Goal: Transaction & Acquisition: Purchase product/service

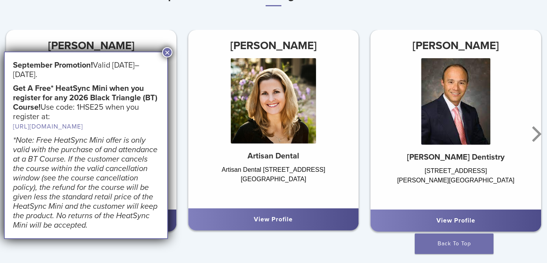
scroll to position [488, 0]
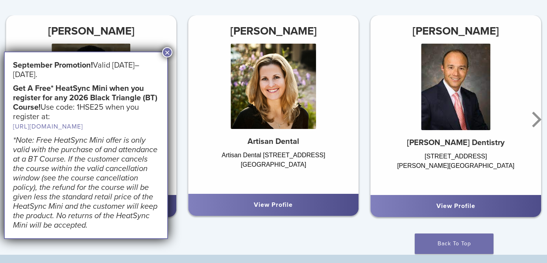
click at [166, 50] on button "×" at bounding box center [167, 52] width 10 height 10
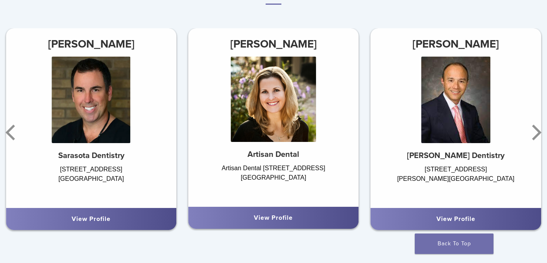
scroll to position [476, 0]
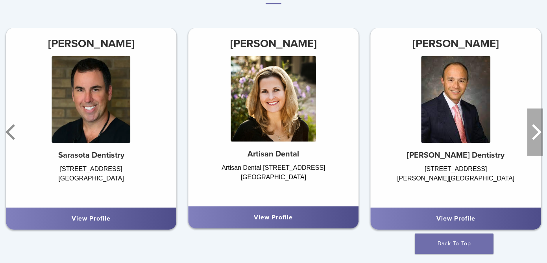
click at [534, 128] on icon "Next" at bounding box center [536, 132] width 16 height 47
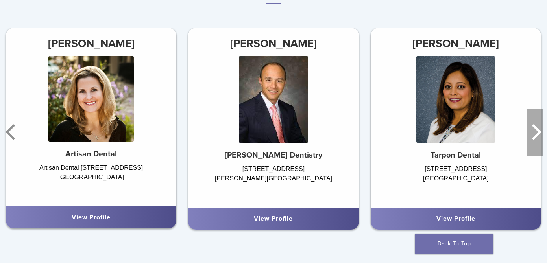
click at [534, 128] on icon "Next" at bounding box center [536, 132] width 16 height 47
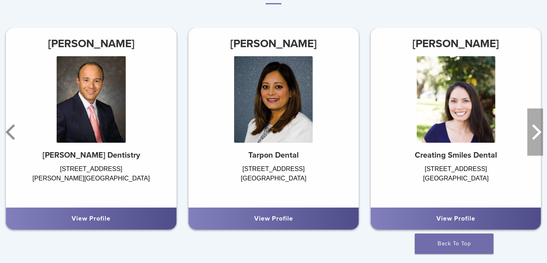
click at [534, 128] on icon "Next" at bounding box center [536, 132] width 16 height 47
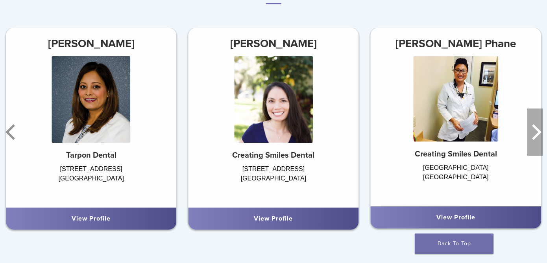
click at [534, 128] on icon "Next" at bounding box center [536, 132] width 16 height 47
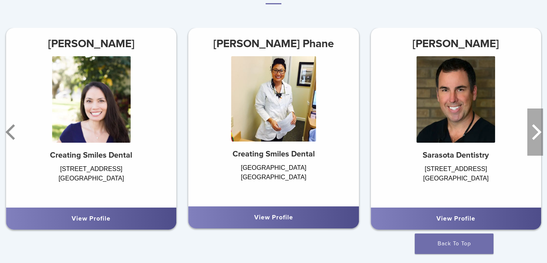
click at [534, 128] on icon "Next" at bounding box center [536, 132] width 16 height 47
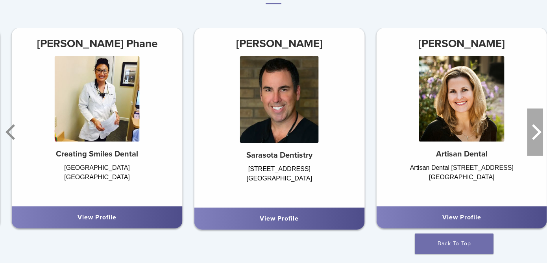
click at [534, 128] on icon "Next" at bounding box center [536, 132] width 16 height 47
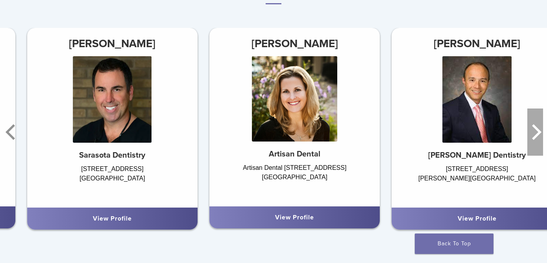
click at [534, 128] on icon "Next" at bounding box center [536, 132] width 16 height 47
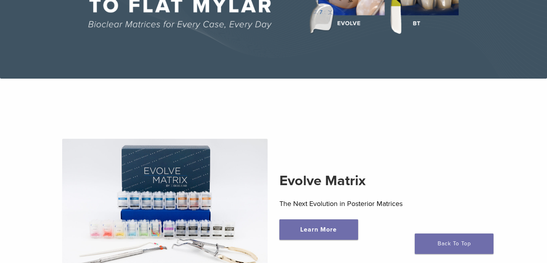
scroll to position [0, 0]
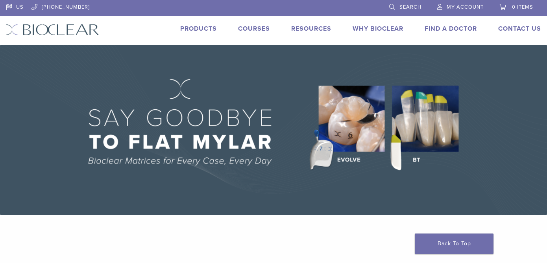
click at [200, 30] on link "Products" at bounding box center [198, 29] width 37 height 8
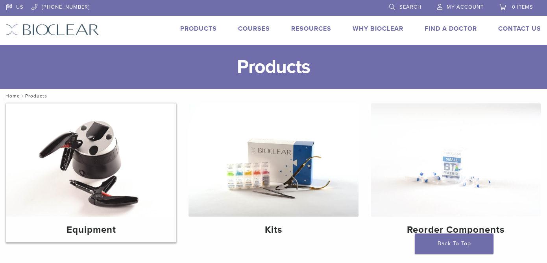
scroll to position [125, 0]
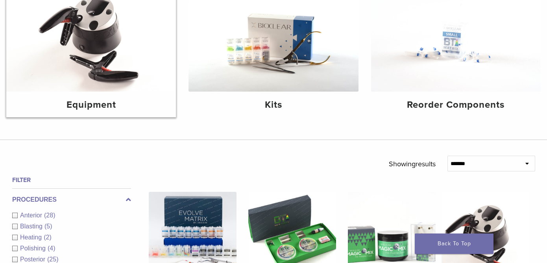
click at [111, 82] on img at bounding box center [91, 34] width 170 height 113
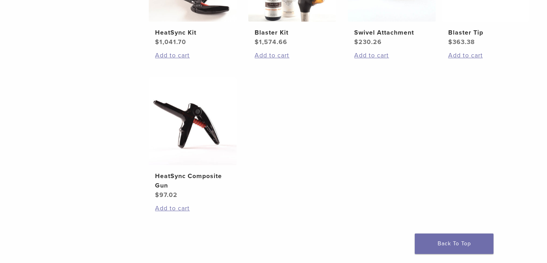
scroll to position [159, 0]
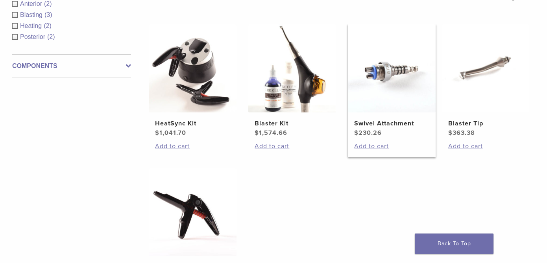
click at [388, 92] on img at bounding box center [392, 68] width 88 height 88
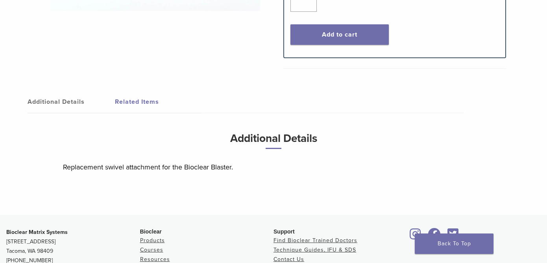
scroll to position [311, 0]
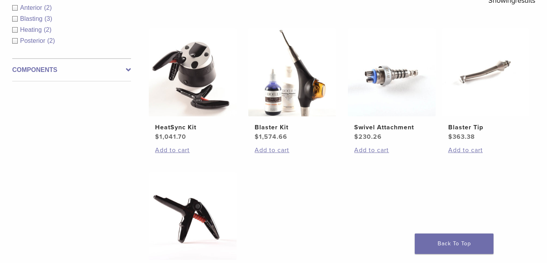
scroll to position [155, 0]
click at [291, 117] on link "Blaster Kit $ 1,574.66" at bounding box center [292, 84] width 88 height 113
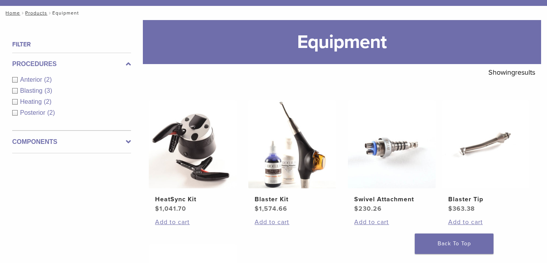
scroll to position [0, 0]
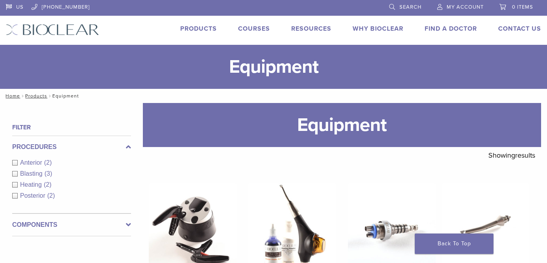
click at [35, 185] on span "Heating" at bounding box center [32, 184] width 24 height 7
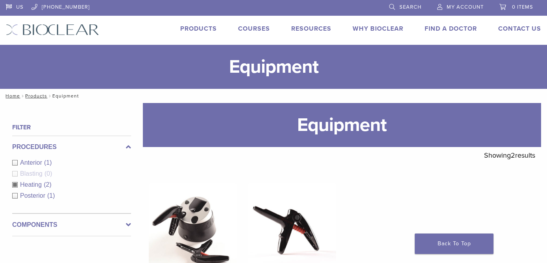
click at [252, 25] on link "Courses" at bounding box center [254, 29] width 32 height 8
click at [193, 29] on link "Products" at bounding box center [198, 29] width 37 height 8
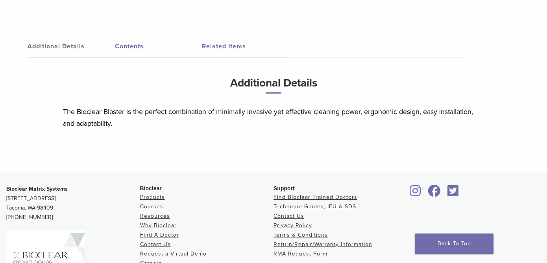
scroll to position [451, 0]
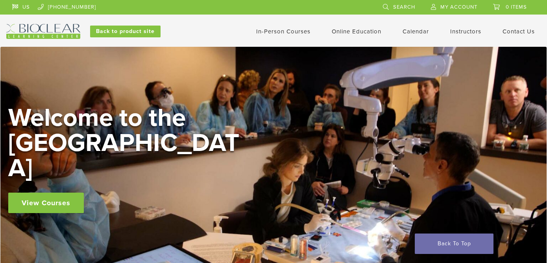
click at [294, 32] on link "In-Person Courses" at bounding box center [283, 31] width 54 height 7
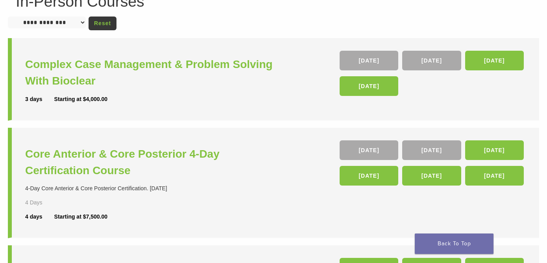
scroll to position [86, 0]
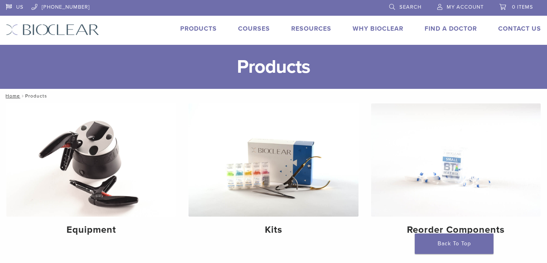
click at [252, 26] on link "Courses" at bounding box center [254, 29] width 32 height 8
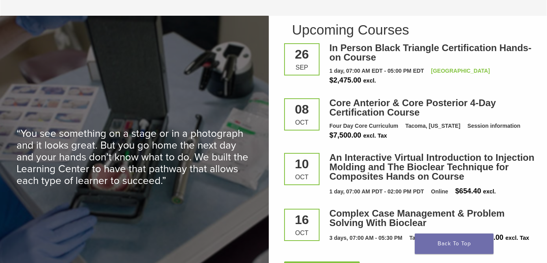
scroll to position [1044, 0]
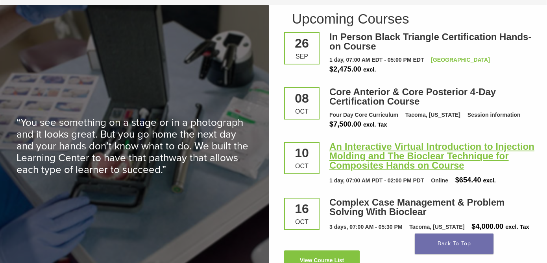
click at [430, 149] on link "An Interactive Virtual Introduction to Injection Molding and The Bioclear Techn…" at bounding box center [431, 156] width 205 height 30
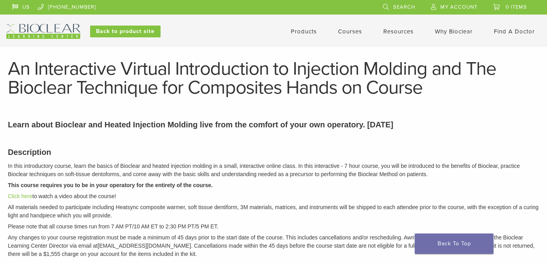
click at [299, 30] on link "Products" at bounding box center [304, 31] width 26 height 7
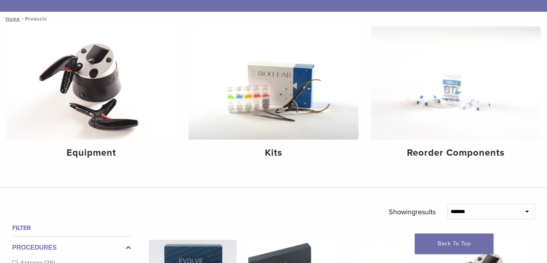
scroll to position [280, 0]
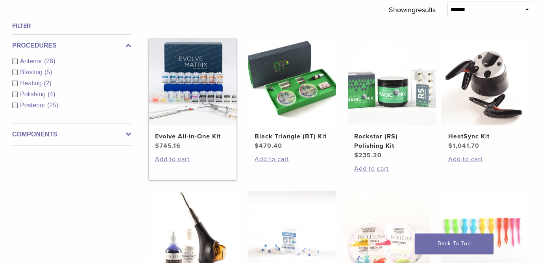
click at [180, 98] on img at bounding box center [193, 82] width 88 height 88
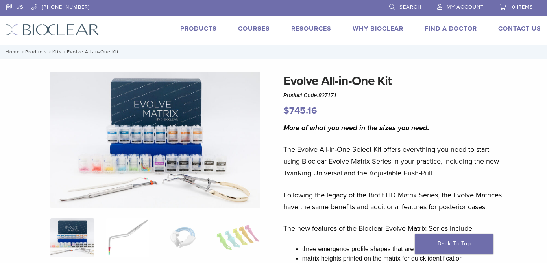
click at [127, 235] on img at bounding box center [128, 237] width 44 height 39
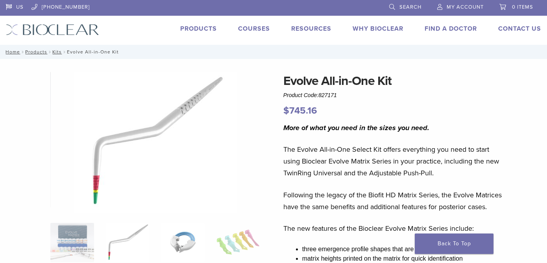
click at [175, 240] on img at bounding box center [183, 242] width 44 height 39
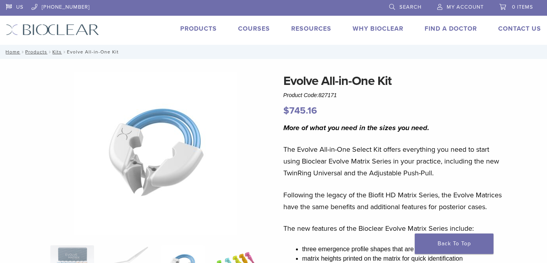
click at [232, 259] on img at bounding box center [239, 265] width 44 height 39
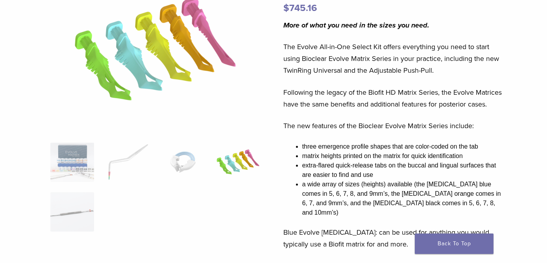
scroll to position [144, 0]
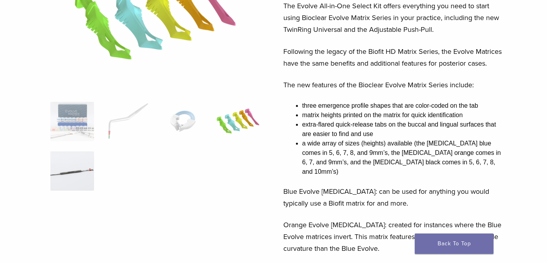
click at [76, 173] on img at bounding box center [72, 171] width 44 height 39
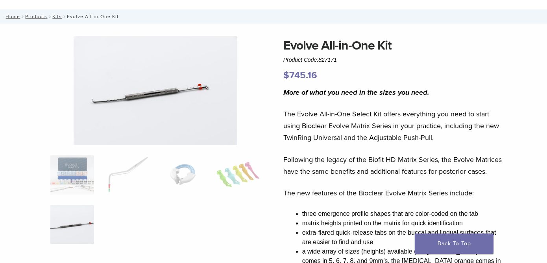
scroll to position [0, 0]
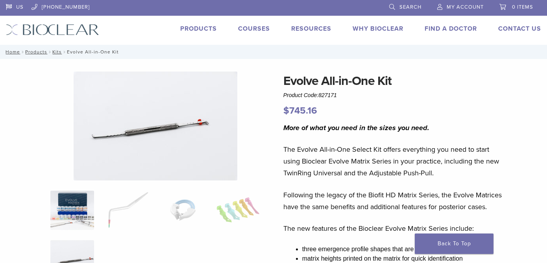
click at [77, 195] on img at bounding box center [72, 210] width 44 height 39
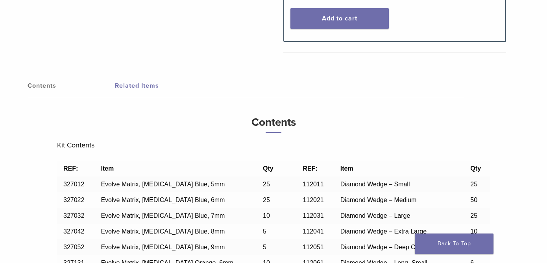
scroll to position [647, 0]
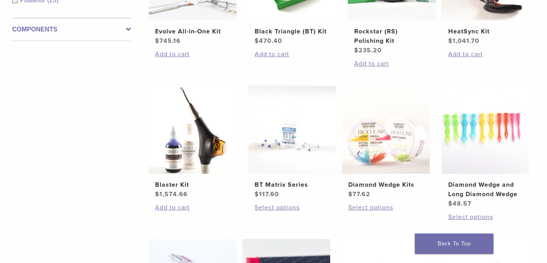
scroll to position [601, 0]
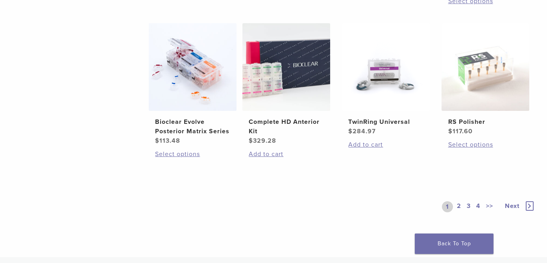
click at [510, 205] on span "Next" at bounding box center [512, 206] width 15 height 8
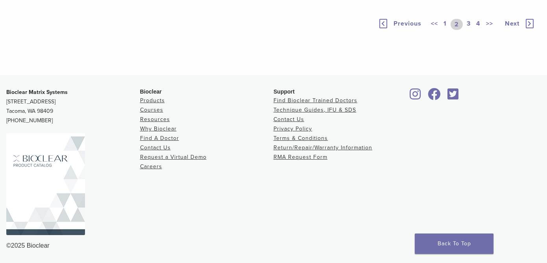
click at [512, 22] on span "Next" at bounding box center [512, 24] width 15 height 8
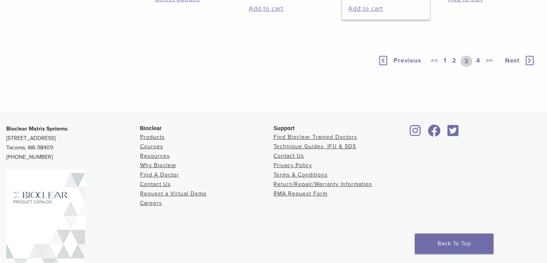
scroll to position [659, 0]
click at [513, 64] on span "Next" at bounding box center [512, 60] width 15 height 8
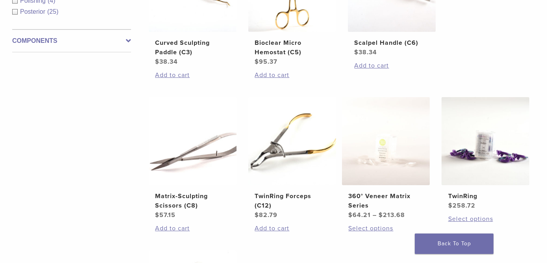
scroll to position [244, 0]
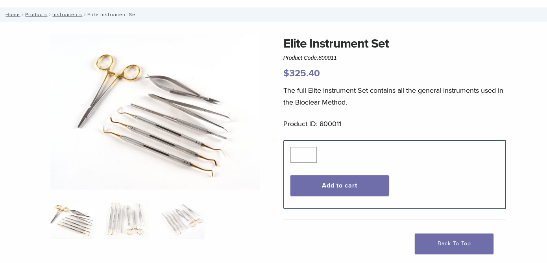
scroll to position [54, 0]
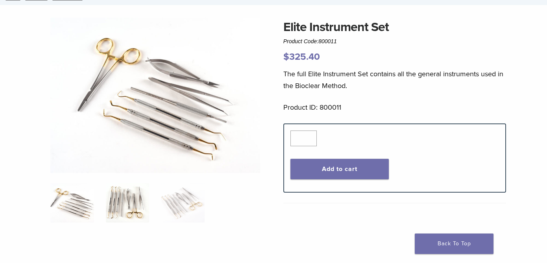
click at [133, 202] on img at bounding box center [128, 202] width 44 height 39
